Goal: Task Accomplishment & Management: Manage account settings

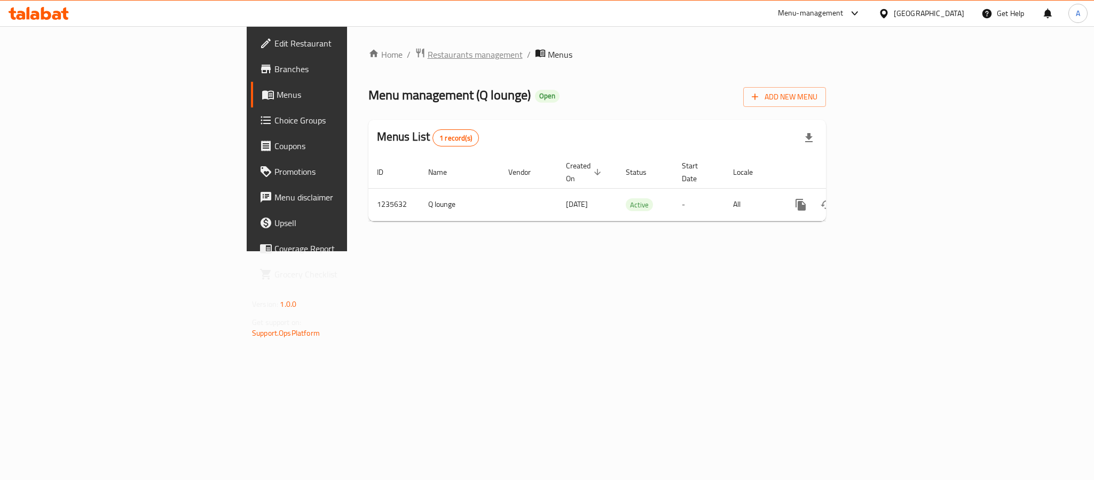
click at [428, 58] on span "Restaurants management" at bounding box center [475, 54] width 95 height 13
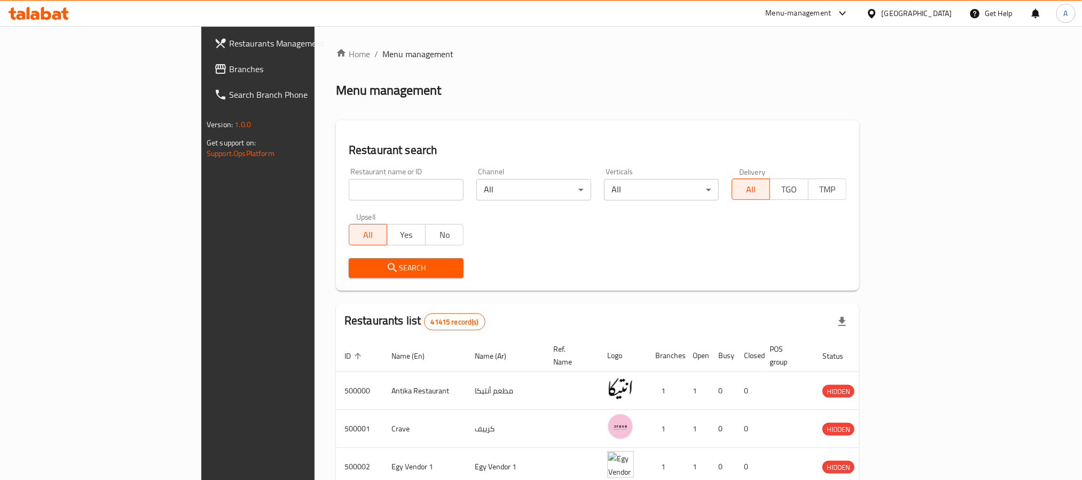
click at [349, 185] on input "search" at bounding box center [406, 189] width 115 height 21
paste input "502491"
type input "502491"
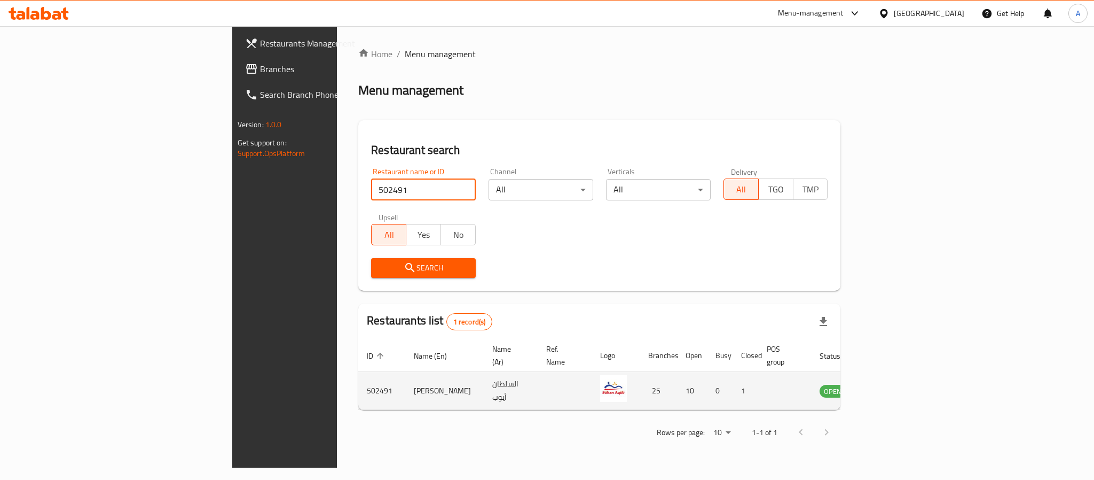
click at [887, 389] on icon "enhanced table" at bounding box center [885, 391] width 4 height 4
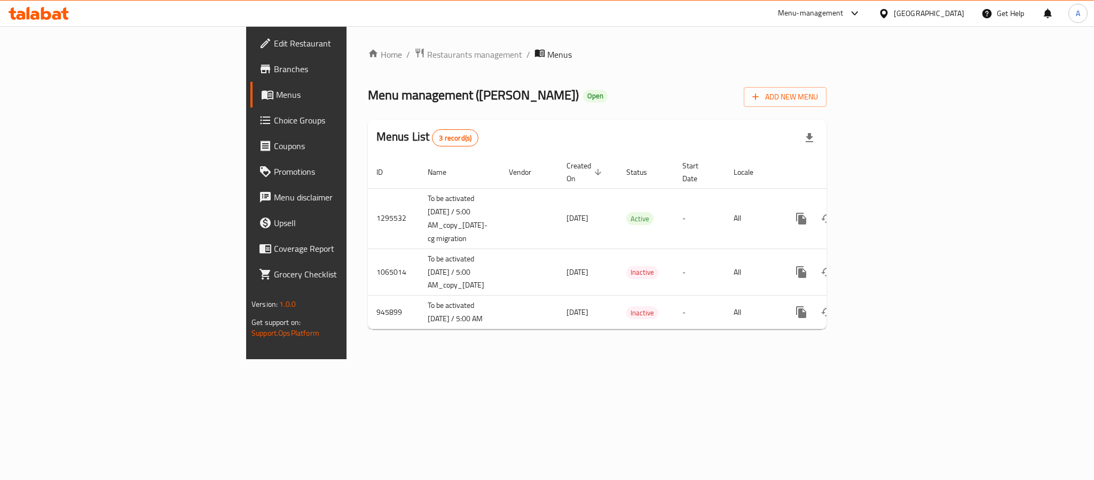
click at [274, 68] on span "Branches" at bounding box center [347, 68] width 146 height 13
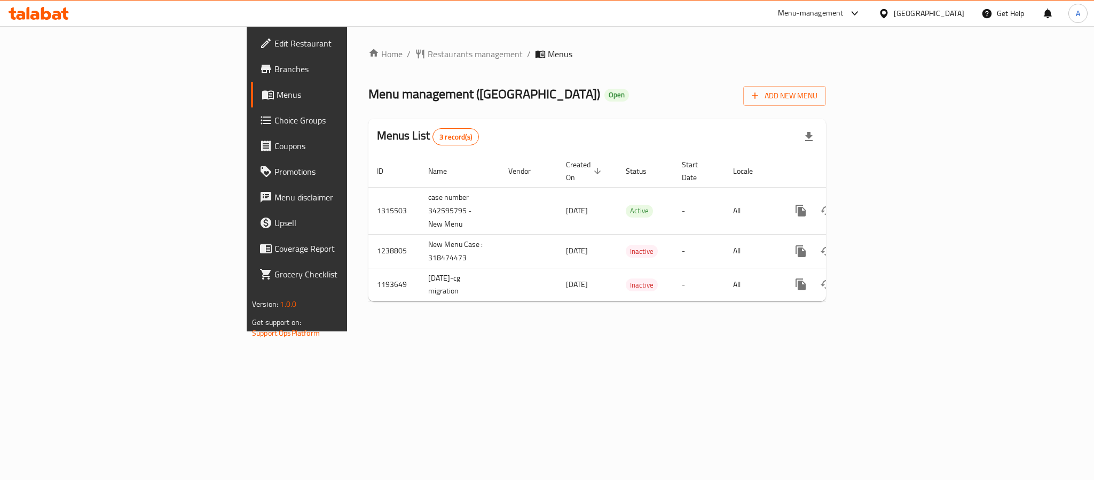
click at [466, 322] on div "Home / Restaurants management / Menus Menu management ( [GEOGRAPHIC_DATA] Resta…" at bounding box center [597, 178] width 500 height 305
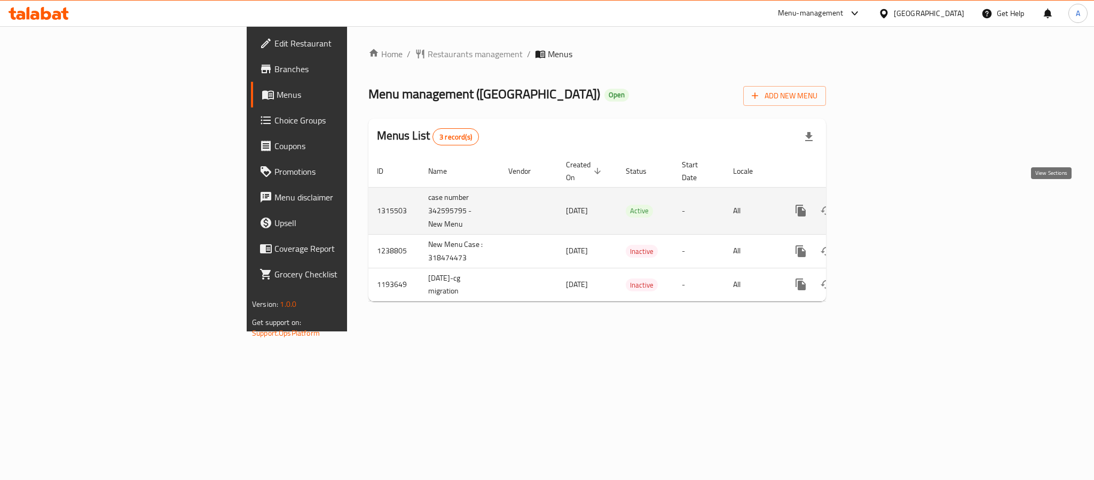
click at [891, 198] on link "enhanced table" at bounding box center [878, 211] width 26 height 26
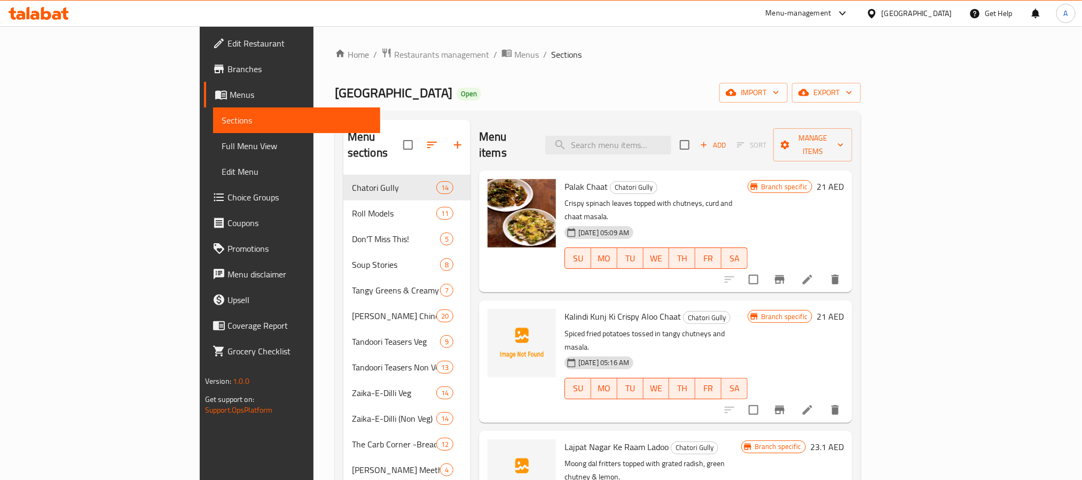
click at [678, 154] on div "Menu items Add Sort Manage items" at bounding box center [665, 145] width 373 height 51
click at [671, 138] on input "search" at bounding box center [608, 145] width 126 height 19
paste input "Chicken Tikka Roll"
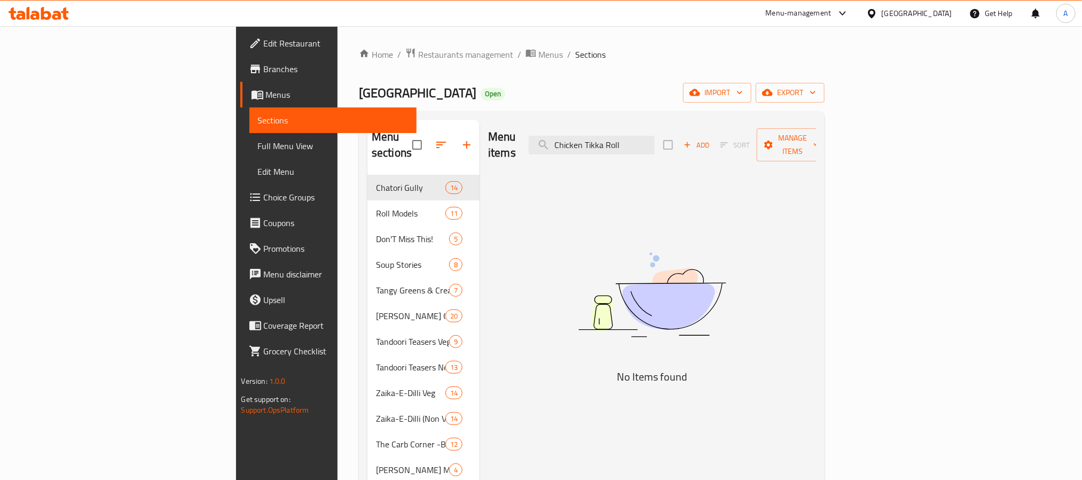
click at [680, 147] on div "Menu items Chicken Tikka Roll Add Sort Manage items" at bounding box center [652, 145] width 328 height 51
click at [655, 138] on input "Chicken Tikka Roll" at bounding box center [592, 145] width 126 height 19
paste input "Handi"
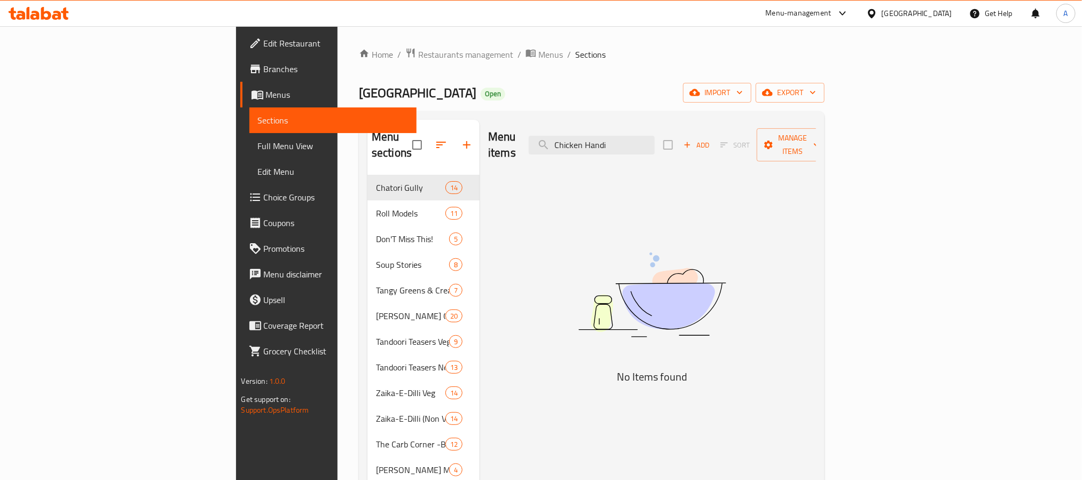
type input "Chicken Handi"
click at [538, 57] on span "Menus" at bounding box center [550, 54] width 25 height 13
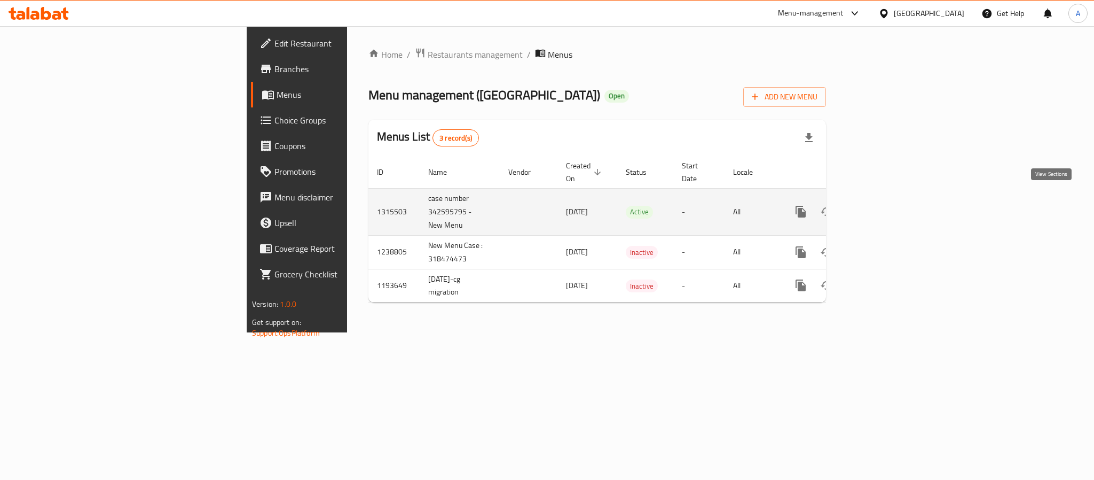
click at [884, 205] on icon "enhanced table" at bounding box center [878, 211] width 13 height 13
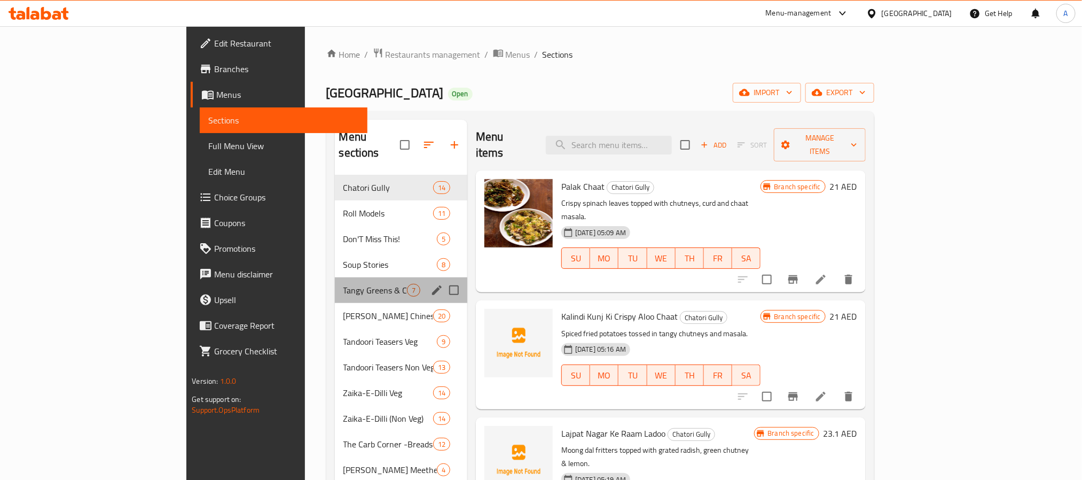
click at [335, 284] on div "Tangy Greens & Creamy Scenes 7" at bounding box center [401, 290] width 133 height 26
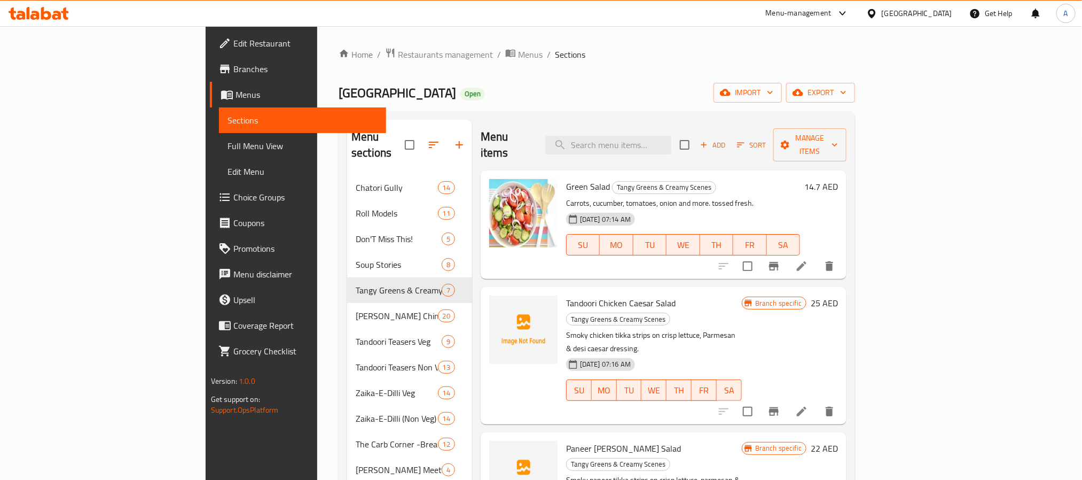
click at [914, 17] on div "United Arab Emirates" at bounding box center [917, 13] width 71 height 12
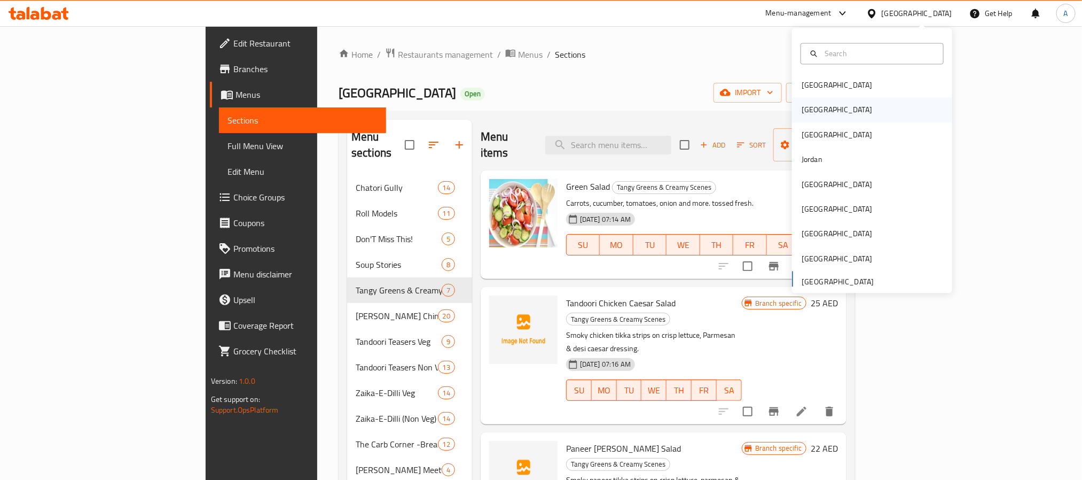
click at [806, 111] on div "[GEOGRAPHIC_DATA]" at bounding box center [837, 110] width 71 height 12
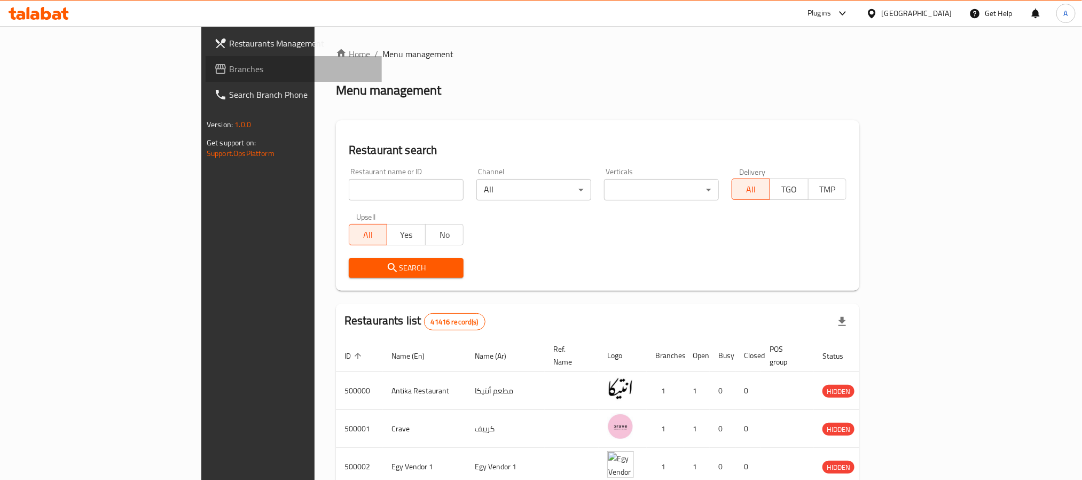
click at [229, 69] on span "Branches" at bounding box center [301, 68] width 144 height 13
